Goal: Information Seeking & Learning: Learn about a topic

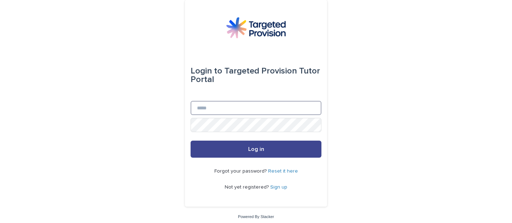
type input "**********"
click at [292, 152] on button "Log in" at bounding box center [256, 149] width 131 height 17
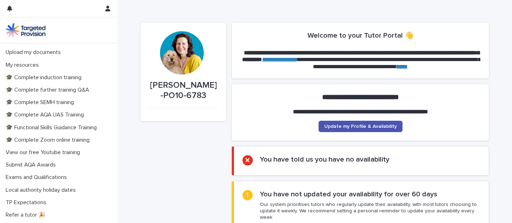
scroll to position [151, 0]
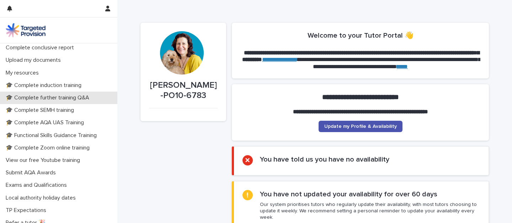
click at [64, 100] on p "🎓 Complete further training Q&A" at bounding box center [49, 98] width 92 height 7
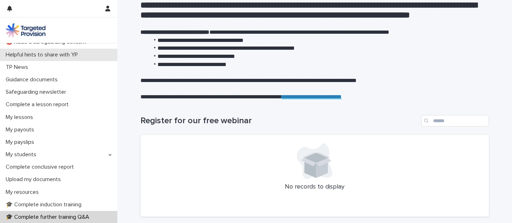
scroll to position [34, 0]
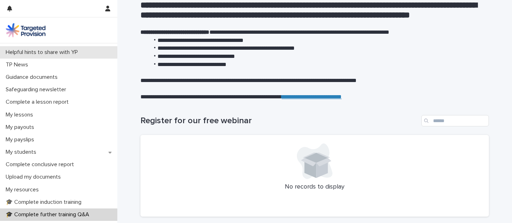
click at [71, 89] on p "Safeguarding newsletter" at bounding box center [37, 89] width 69 height 7
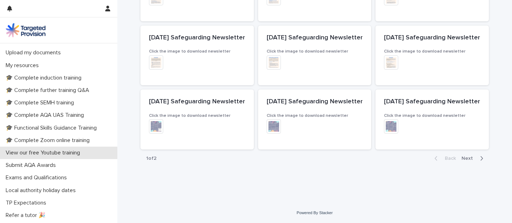
scroll to position [159, 0]
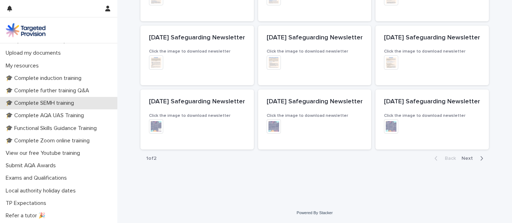
click at [68, 102] on p "🎓 Complete SEMH training" at bounding box center [41, 103] width 77 height 7
